Goal: Transaction & Acquisition: Purchase product/service

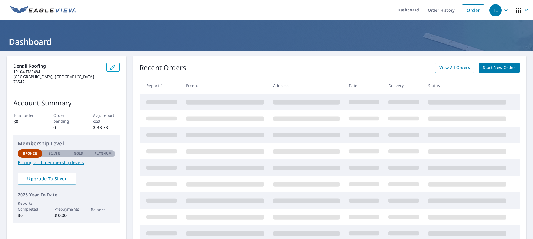
click at [493, 69] on span "Start New Order" at bounding box center [499, 67] width 32 height 7
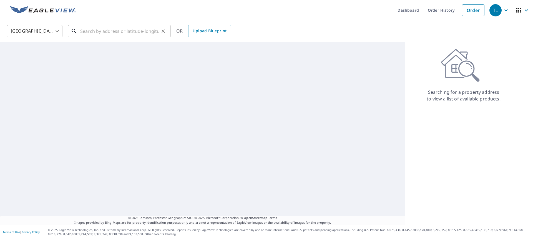
click at [86, 29] on input "text" at bounding box center [119, 31] width 79 height 16
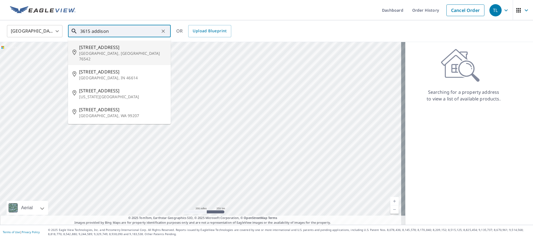
click at [110, 51] on p "[GEOGRAPHIC_DATA], [GEOGRAPHIC_DATA] 76542" at bounding box center [122, 56] width 87 height 11
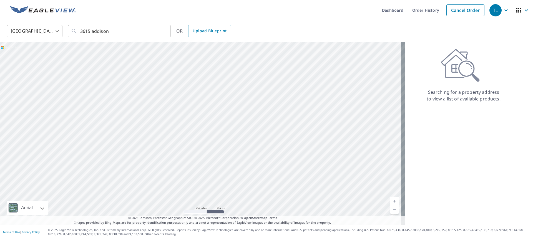
type input "[STREET_ADDRESS]"
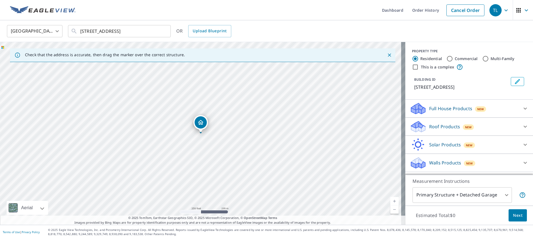
click at [463, 126] on div "New" at bounding box center [468, 127] width 11 height 6
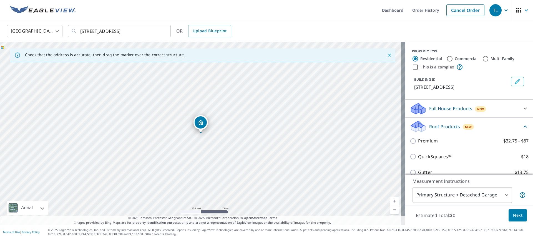
scroll to position [56, 0]
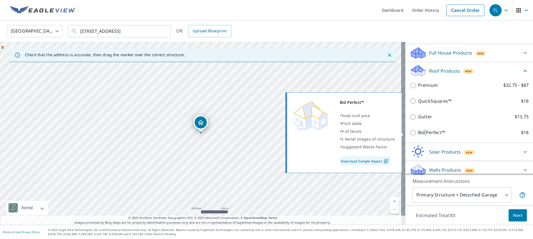
drag, startPoint x: 421, startPoint y: 133, endPoint x: 475, endPoint y: 158, distance: 59.5
click at [424, 134] on p "Bid Perfect™" at bounding box center [431, 132] width 27 height 7
drag, startPoint x: 410, startPoint y: 133, endPoint x: 430, endPoint y: 143, distance: 21.9
click at [411, 133] on input "Bid Perfect™ $18" at bounding box center [414, 132] width 8 height 7
checkbox input "true"
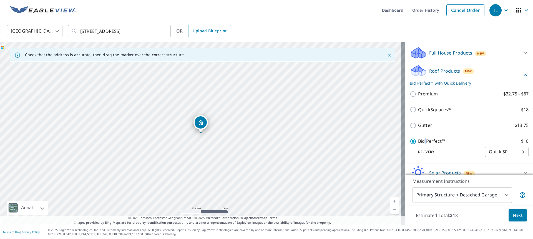
click at [516, 216] on span "Next" at bounding box center [517, 215] width 9 height 7
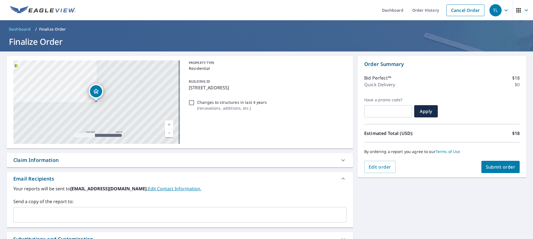
click at [502, 169] on span "Submit order" at bounding box center [501, 167] width 30 height 6
